Goal: Task Accomplishment & Management: Understand process/instructions

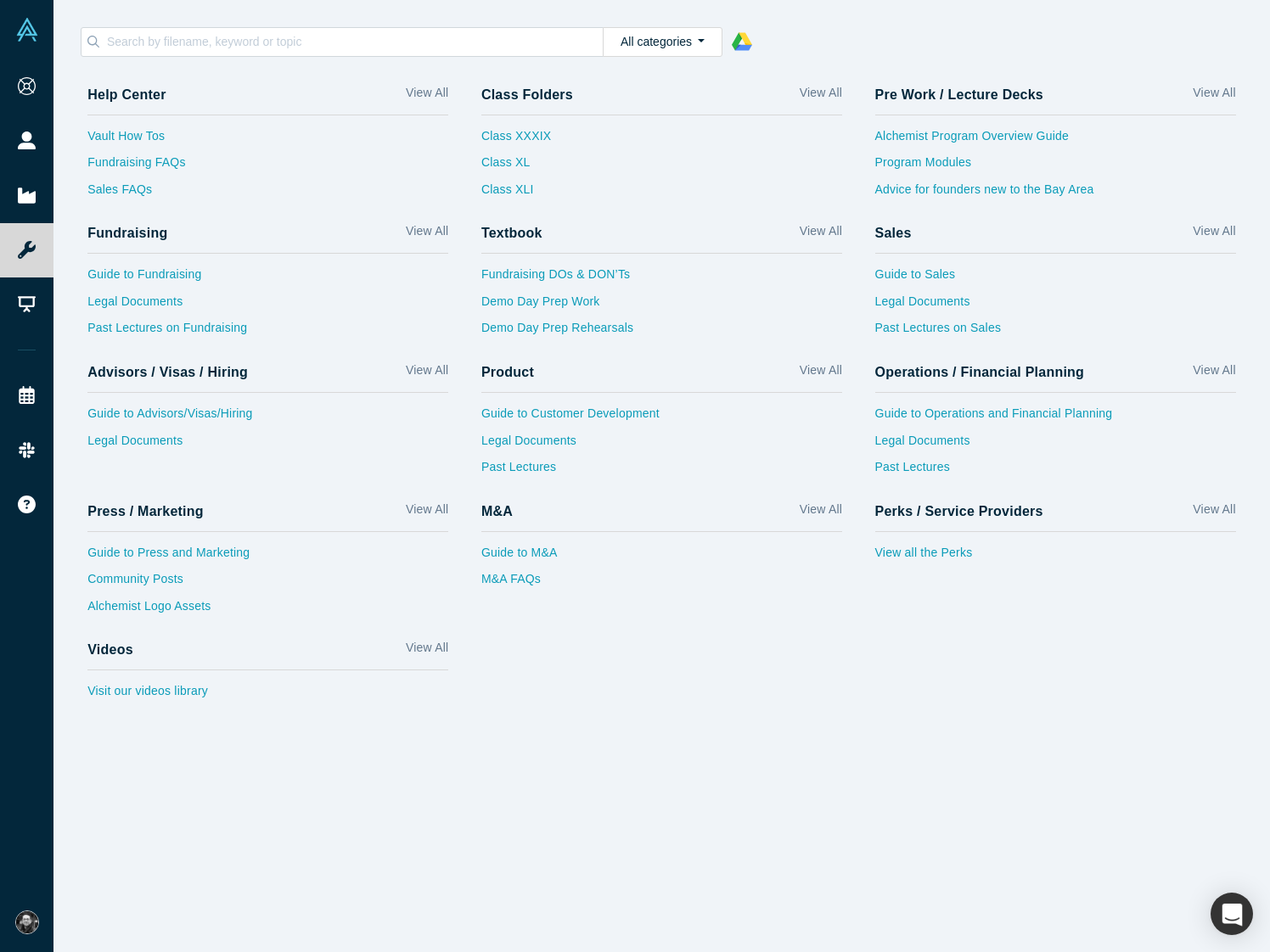
click at [53, 85] on link "Onboarding" at bounding box center [27, 87] width 53 height 54
